Goal: Share content: Distribute website content to other platforms or users

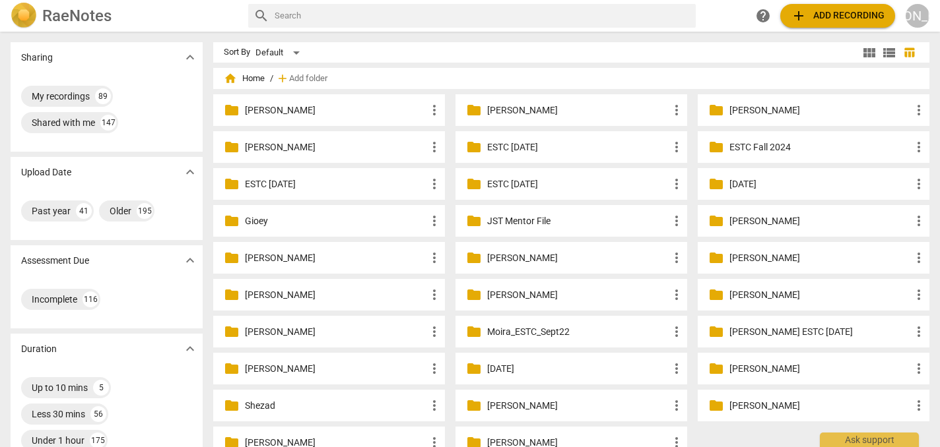
click at [531, 110] on p "[PERSON_NAME]" at bounding box center [577, 111] width 181 height 14
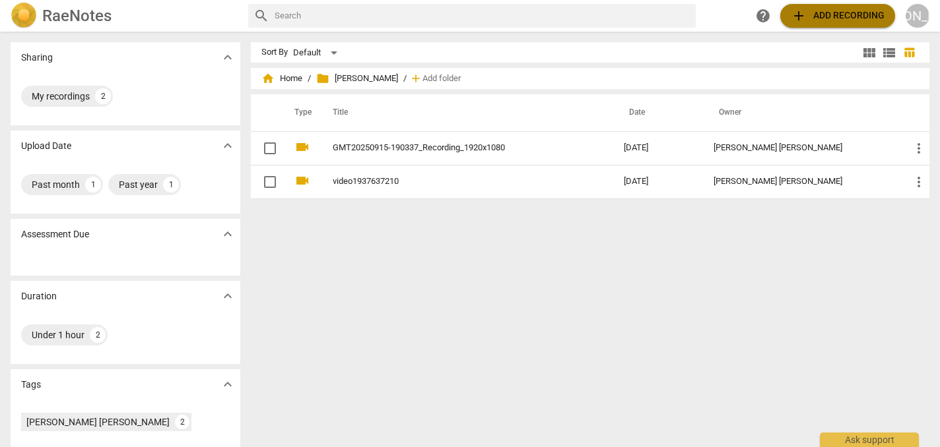
click at [831, 15] on span "add Add recording" at bounding box center [838, 16] width 94 height 16
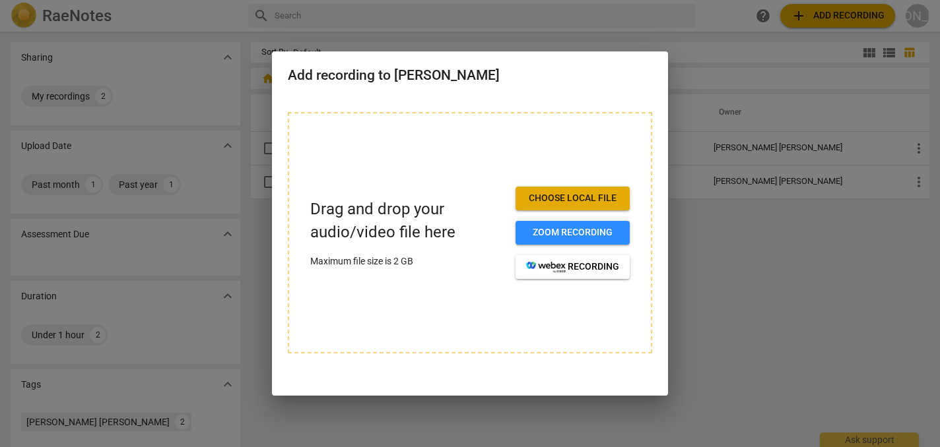
click at [601, 199] on span "Choose local file" at bounding box center [572, 198] width 93 height 13
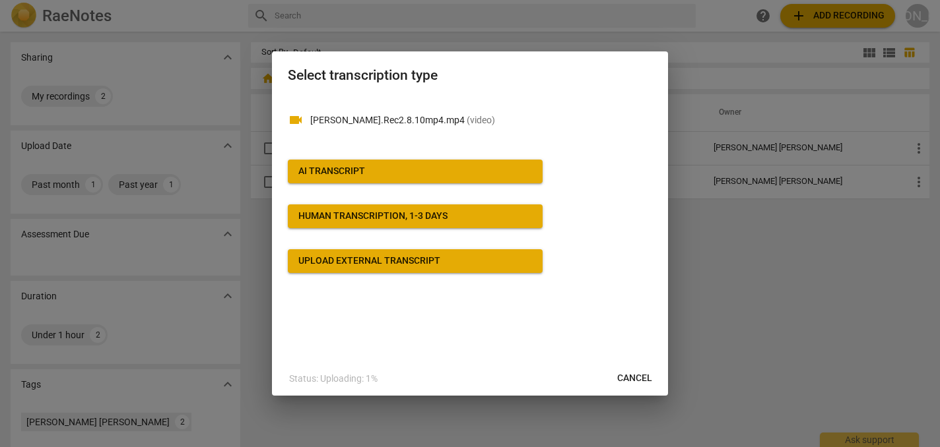
click at [471, 166] on span "AI Transcript" at bounding box center [415, 171] width 234 height 13
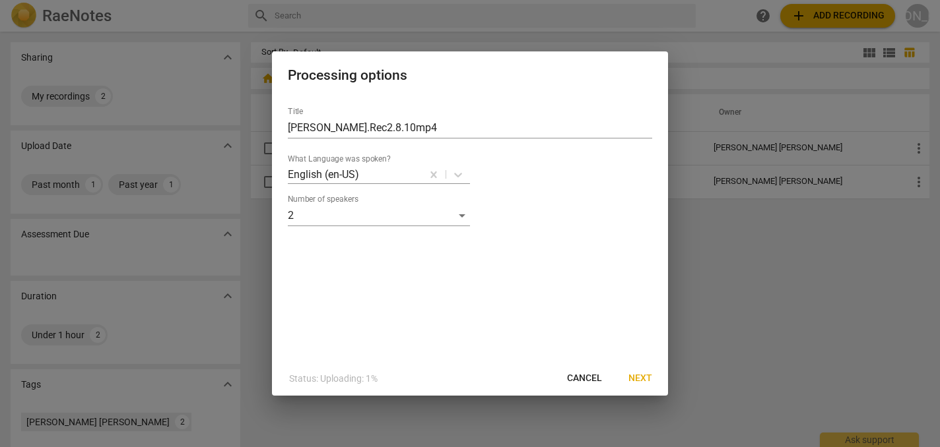
click at [641, 379] on span "Next" at bounding box center [640, 378] width 24 height 13
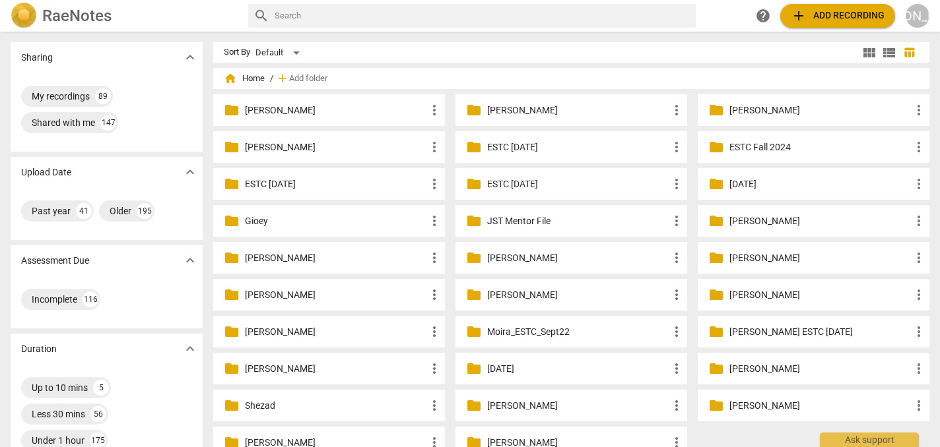
click at [315, 109] on p "[PERSON_NAME]" at bounding box center [335, 111] width 181 height 14
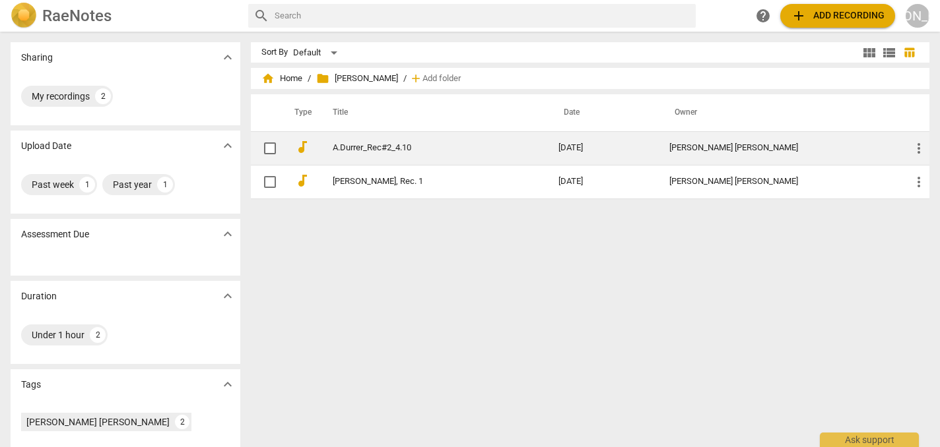
click at [412, 147] on link "A.Durrer_Rec#2_4.10" at bounding box center [422, 148] width 178 height 10
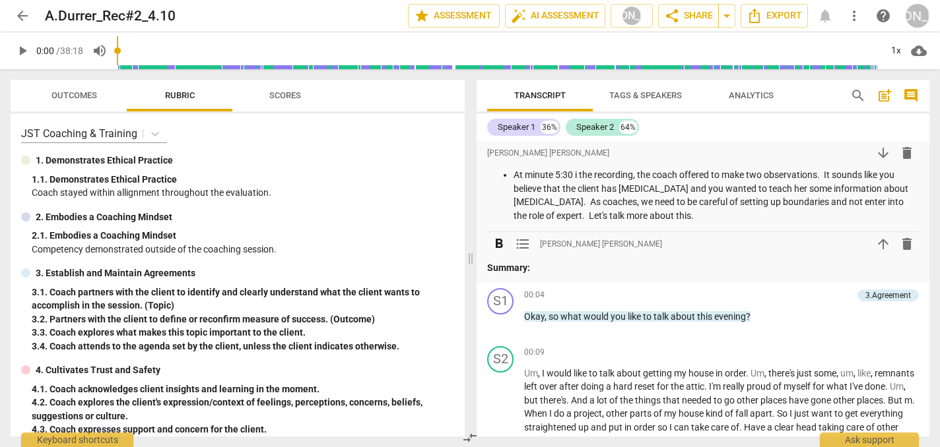
scroll to position [189, 0]
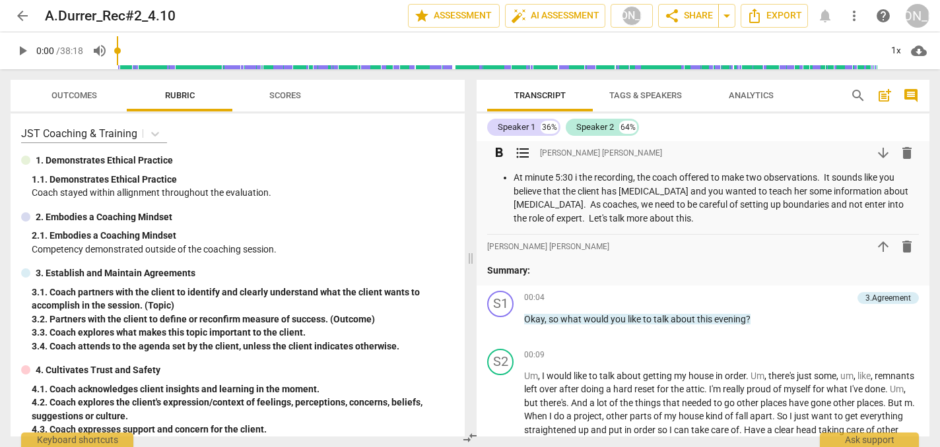
click at [578, 192] on p "At minute 5:30 i the recording, the coach offered to make two observations. It …" at bounding box center [715, 198] width 405 height 54
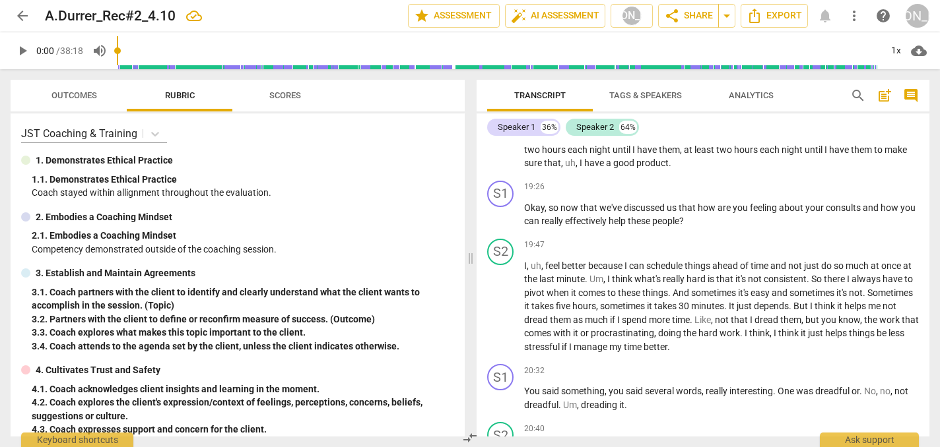
scroll to position [5201, 0]
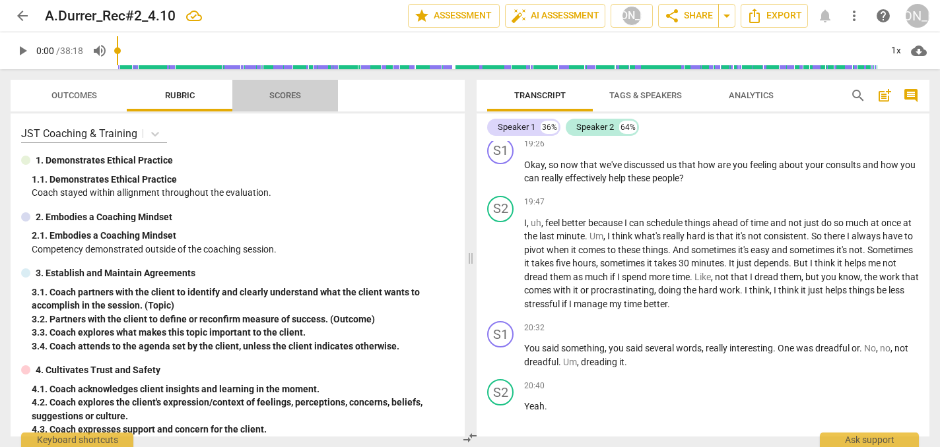
click at [297, 96] on span "Scores" at bounding box center [285, 95] width 32 height 10
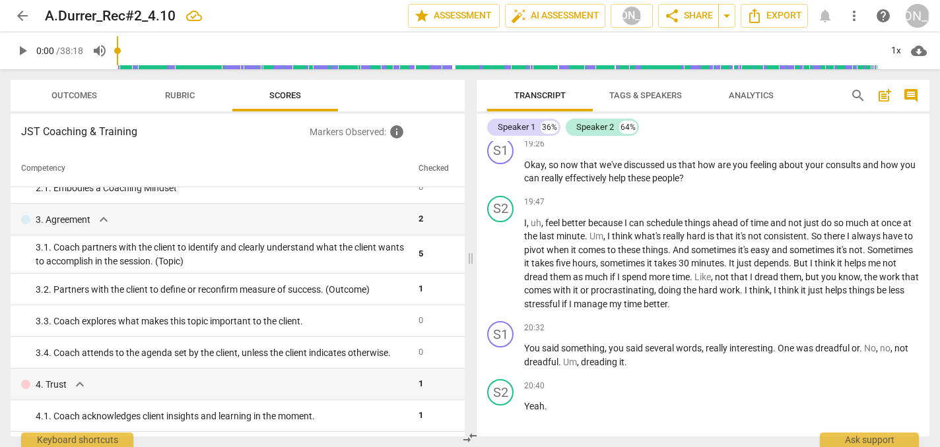
scroll to position [14, 0]
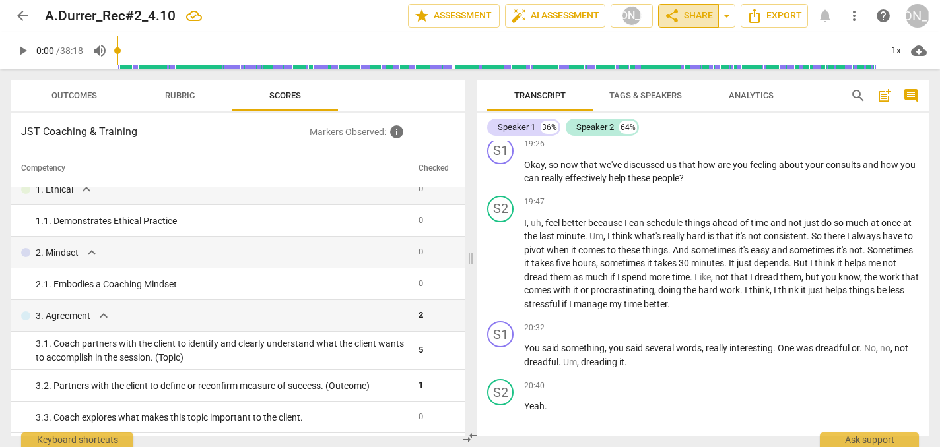
click at [688, 15] on span "share Share" at bounding box center [688, 16] width 49 height 16
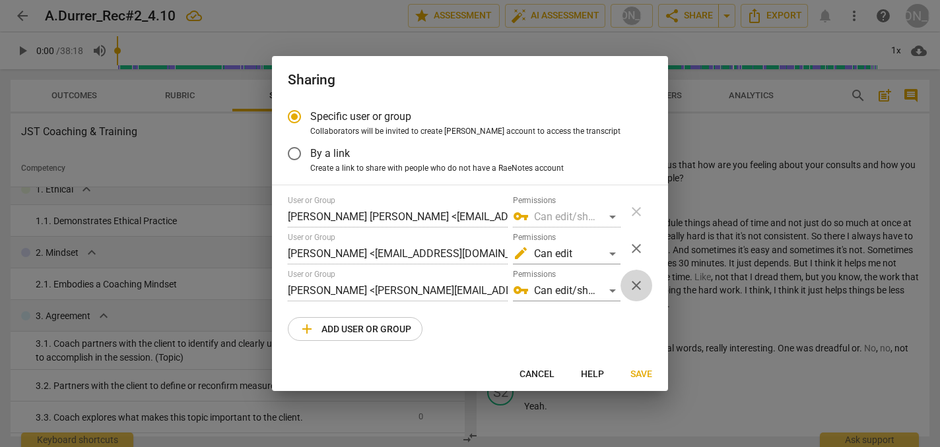
click at [636, 284] on span "close" at bounding box center [636, 286] width 16 height 16
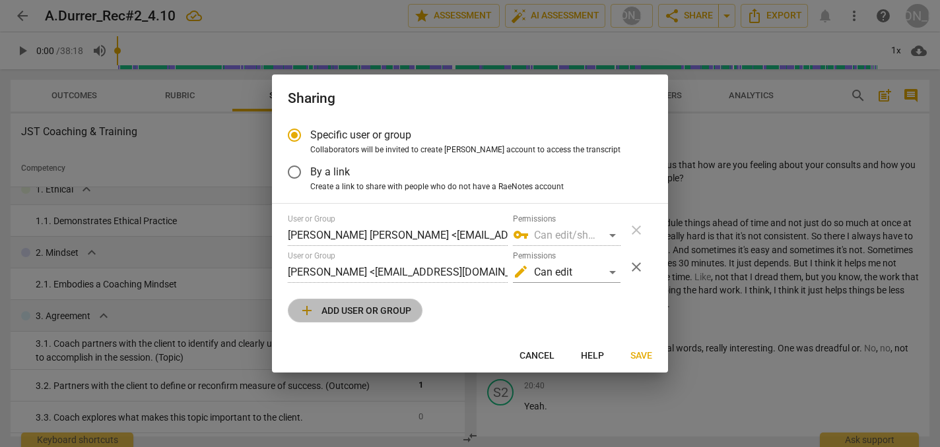
click at [355, 306] on span "add Add user or group" at bounding box center [355, 311] width 112 height 16
radio input "false"
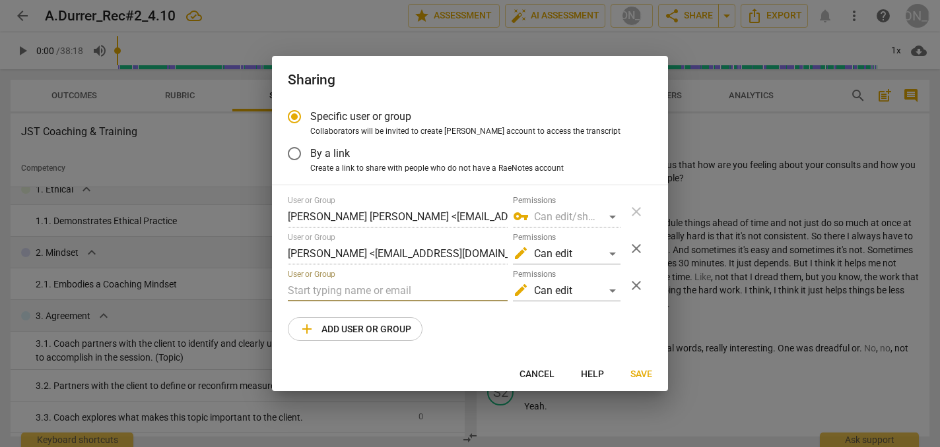
click at [316, 290] on input "text" at bounding box center [398, 290] width 220 height 21
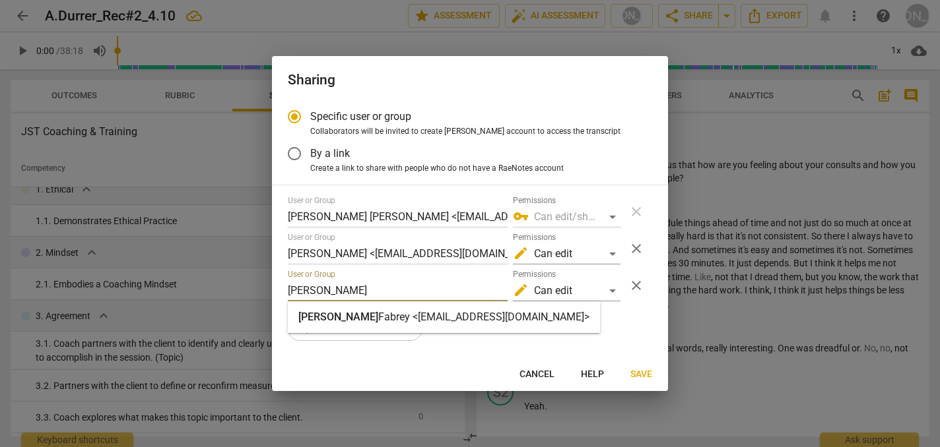
type input "Christina"
click at [400, 322] on strong "Fabrey <christinafabrey@jstcoaching.com>" at bounding box center [483, 317] width 211 height 13
radio input "false"
type input "Christina Fabrey <christinafabrey@jstcoaching.com>"
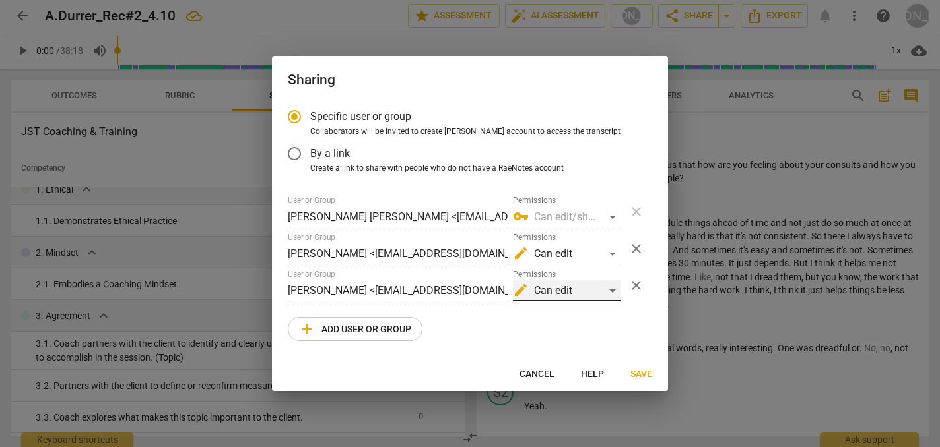
click at [615, 291] on div "edit Can edit" at bounding box center [567, 290] width 108 height 21
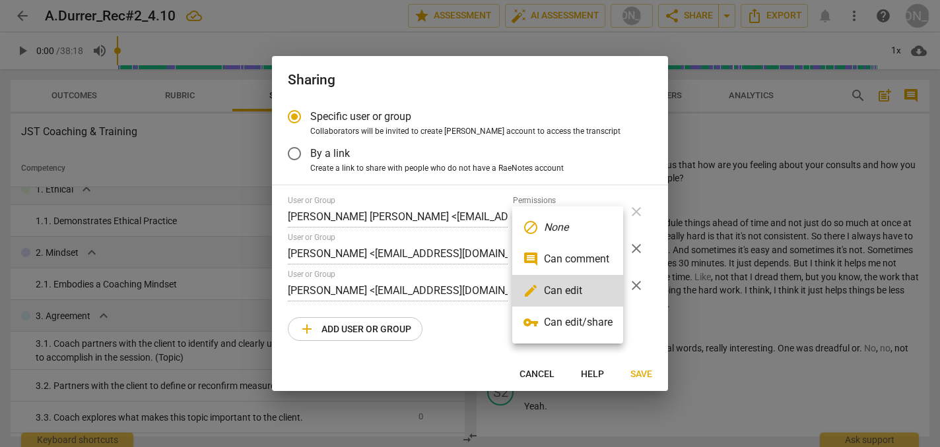
click at [570, 224] on li "block None" at bounding box center [567, 228] width 111 height 32
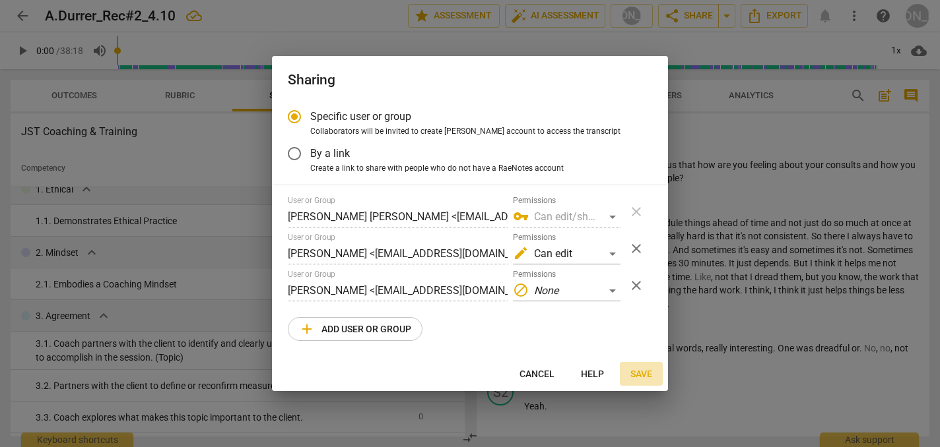
click at [642, 374] on span "Save" at bounding box center [641, 374] width 22 height 13
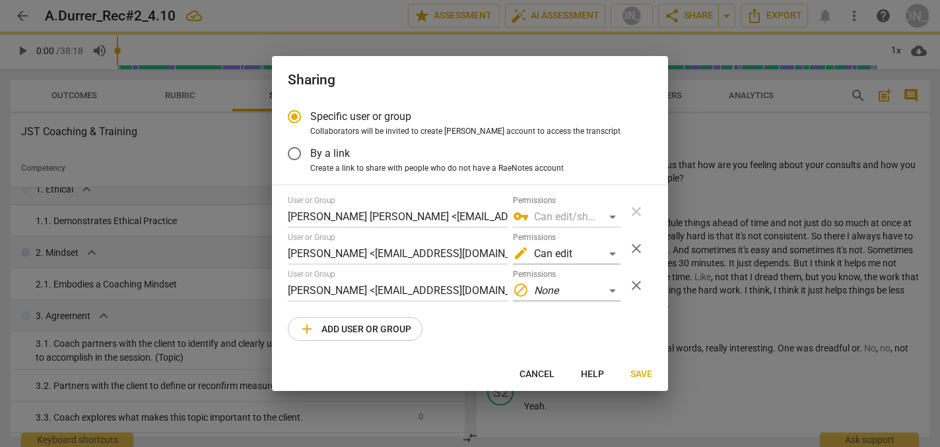
radio input "false"
type input "Jodi Sleeper-Triplett <jodi@jstcoaching.com>"
